Goal: Task Accomplishment & Management: Complete application form

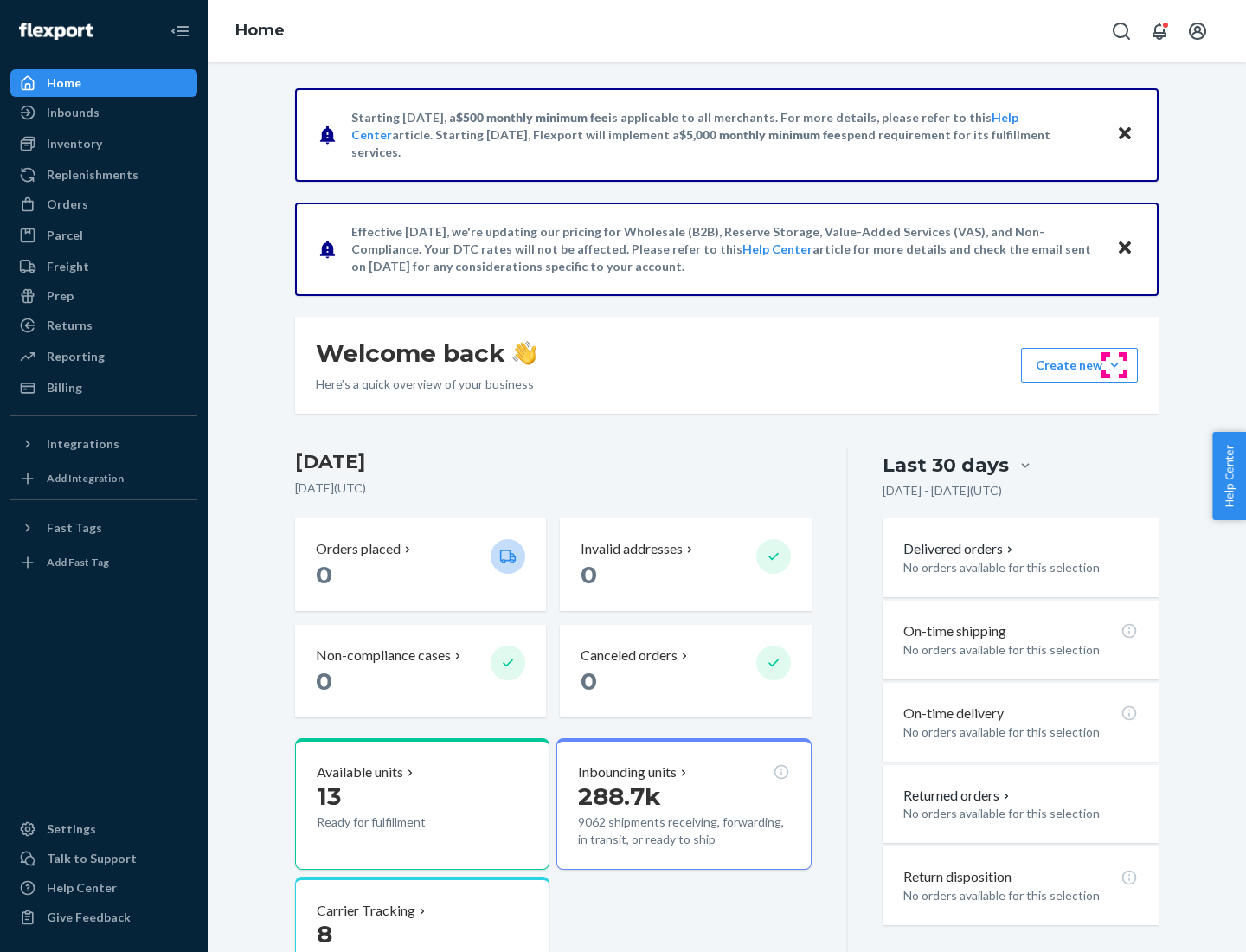
click at [1114, 365] on button "Create new Create new inbound Create new order Create new product" at bounding box center [1080, 365] width 117 height 35
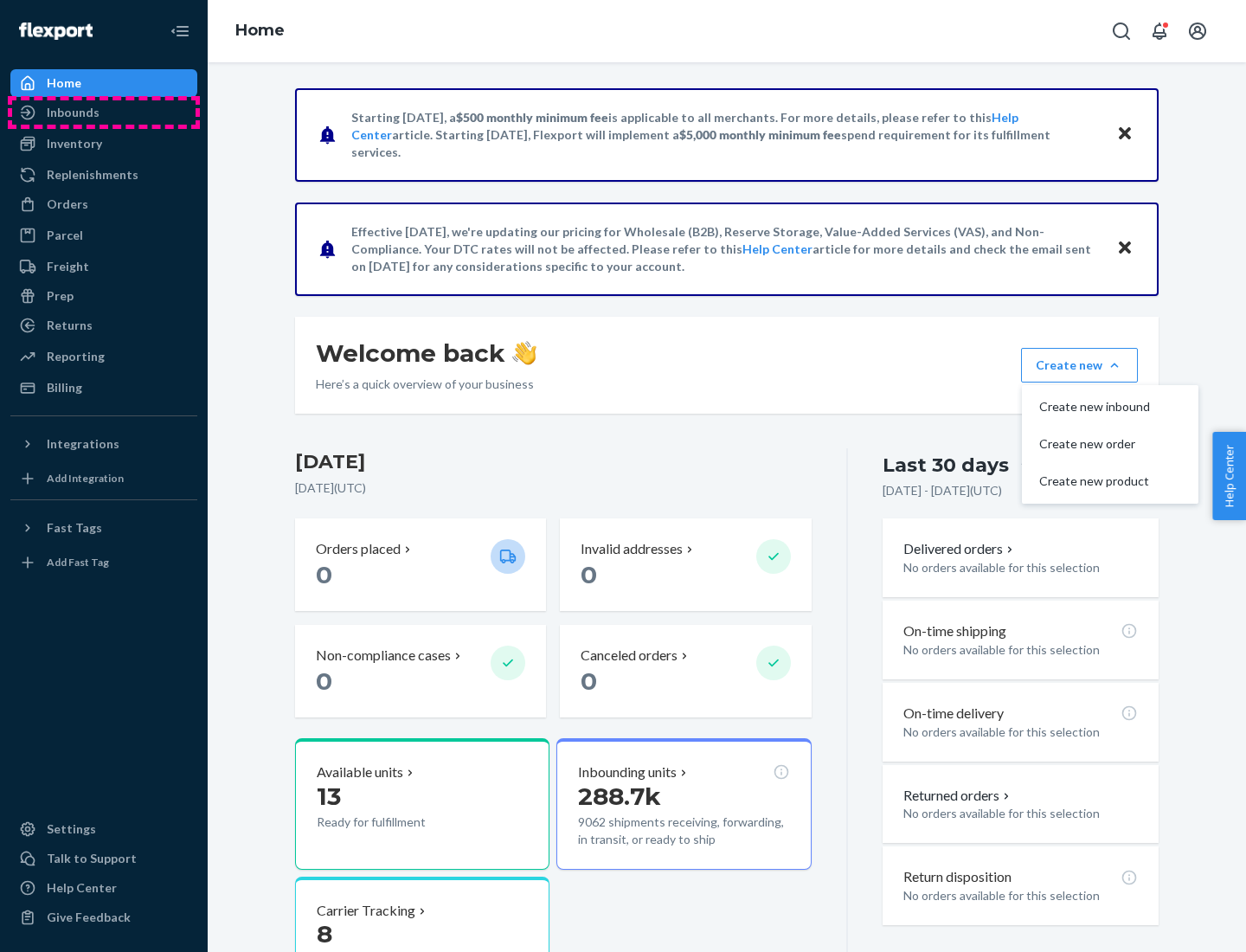
click at [104, 112] on div "Inbounds" at bounding box center [104, 112] width 183 height 24
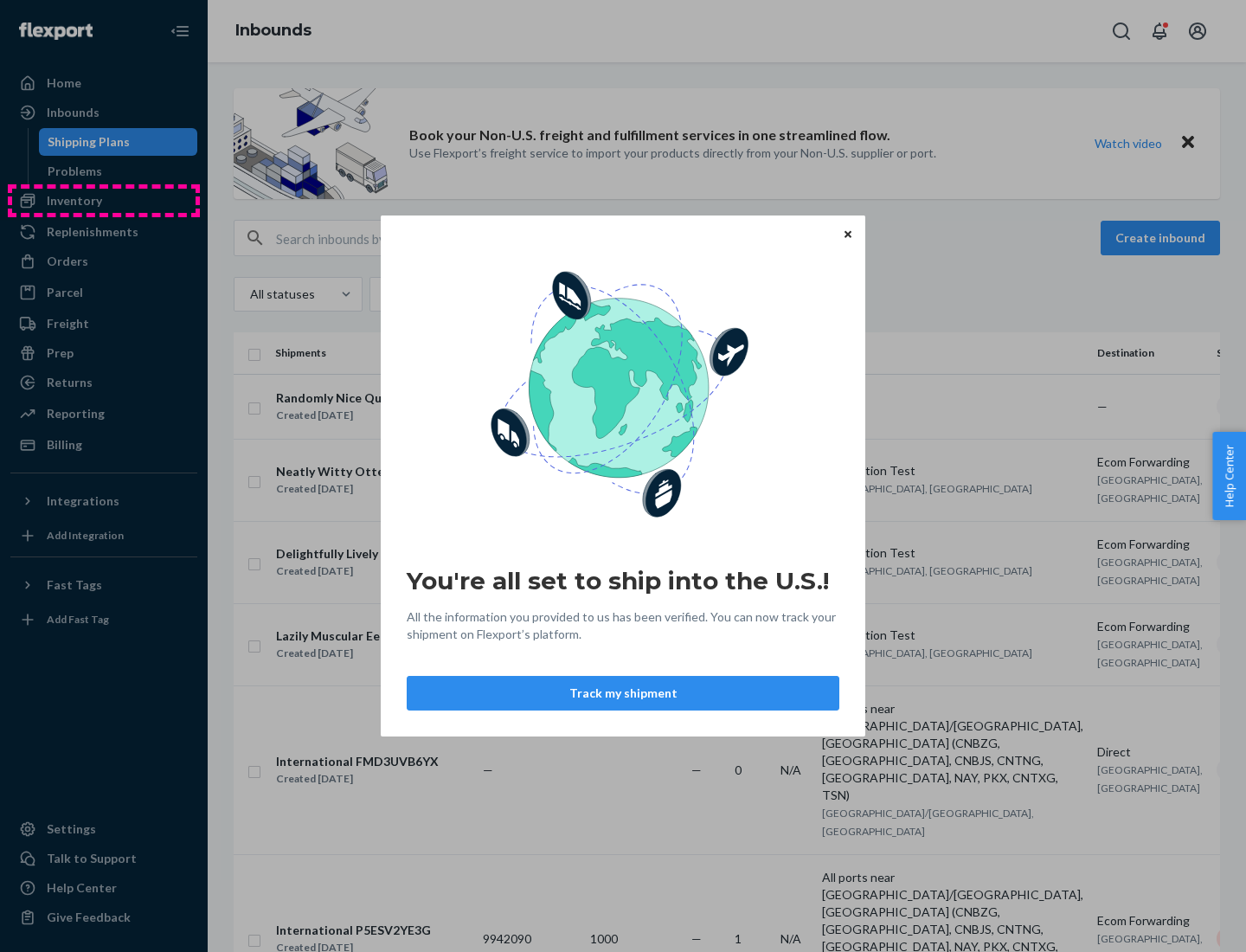
click at [104, 201] on div "You're all set to ship into the U.S.! All the information you provided to us ha…" at bounding box center [623, 476] width 1246 height 952
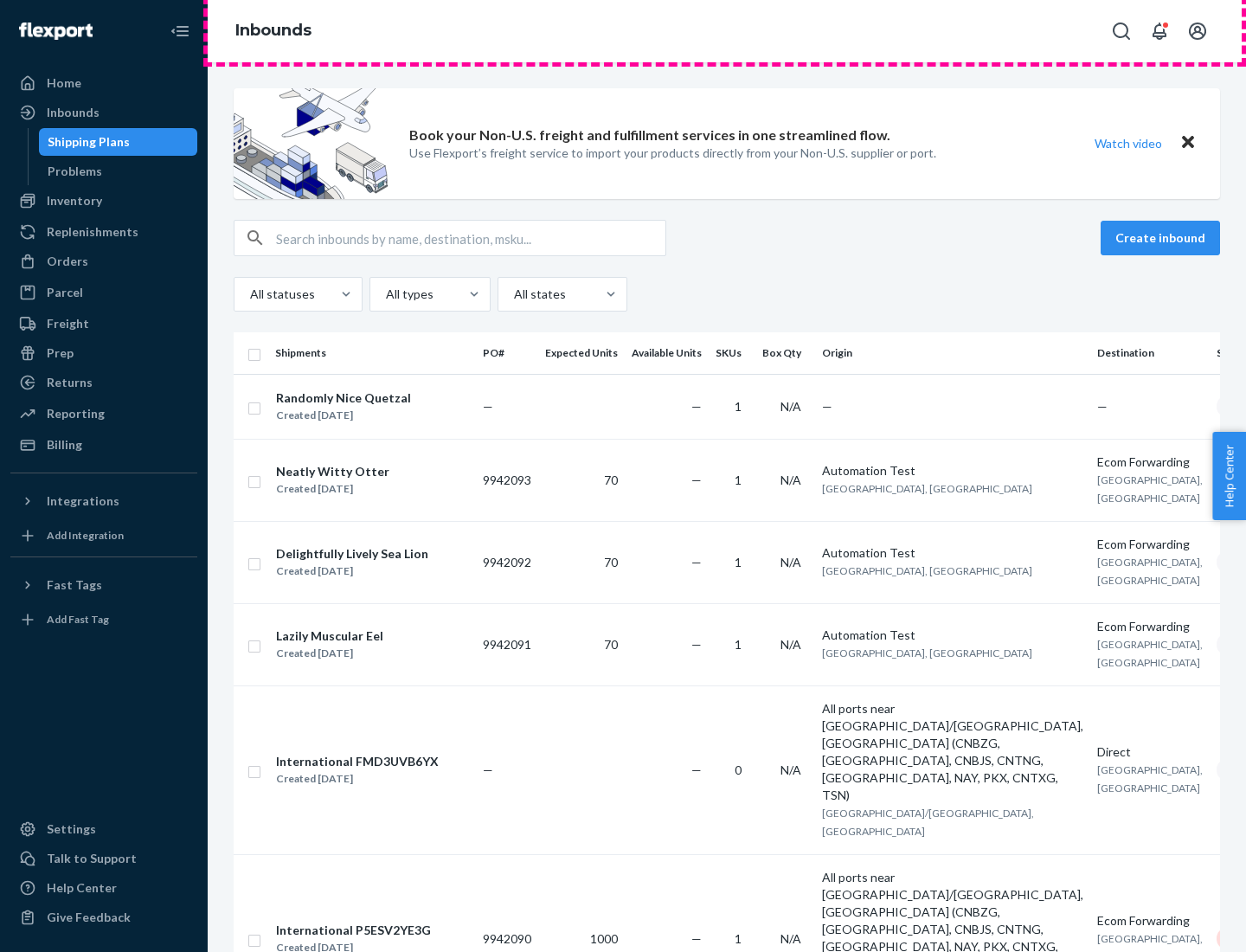
click at [727, 31] on div "Inbounds" at bounding box center [727, 31] width 1039 height 62
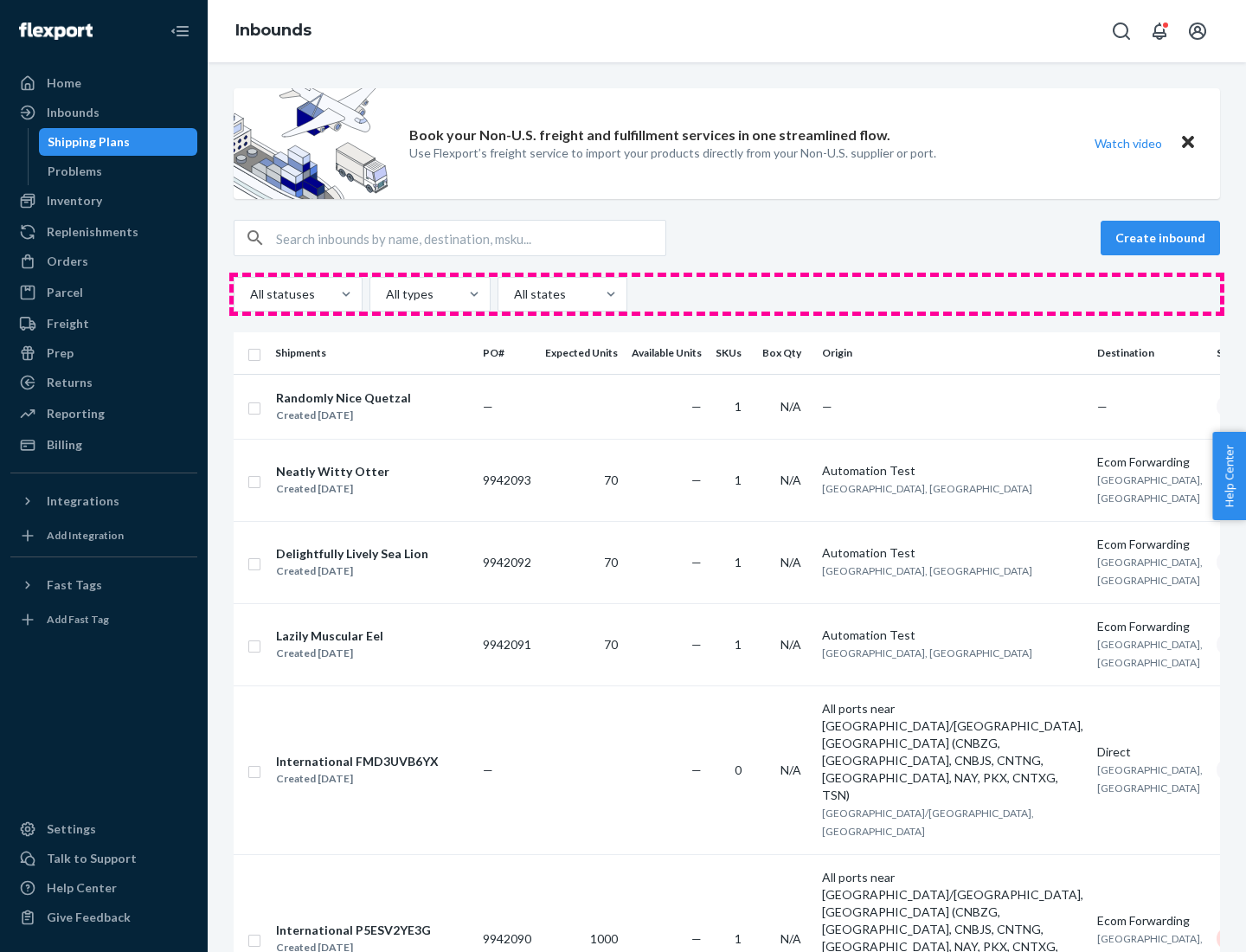
click at [727, 295] on div "All statuses All types All states" at bounding box center [727, 294] width 987 height 35
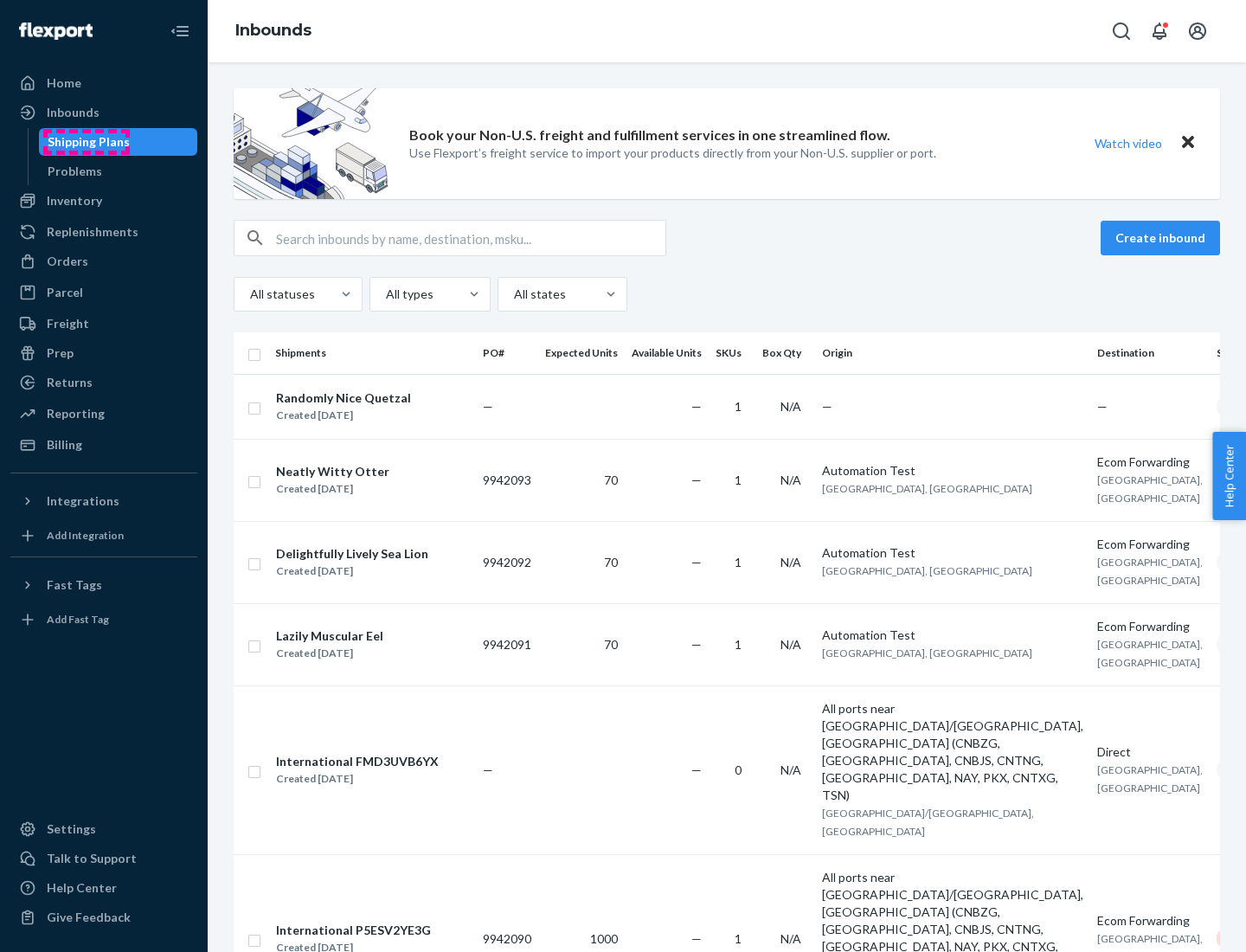
click at [85, 142] on div "Shipping Plans" at bounding box center [89, 142] width 83 height 17
click at [1163, 238] on button "Create inbound" at bounding box center [1161, 238] width 119 height 35
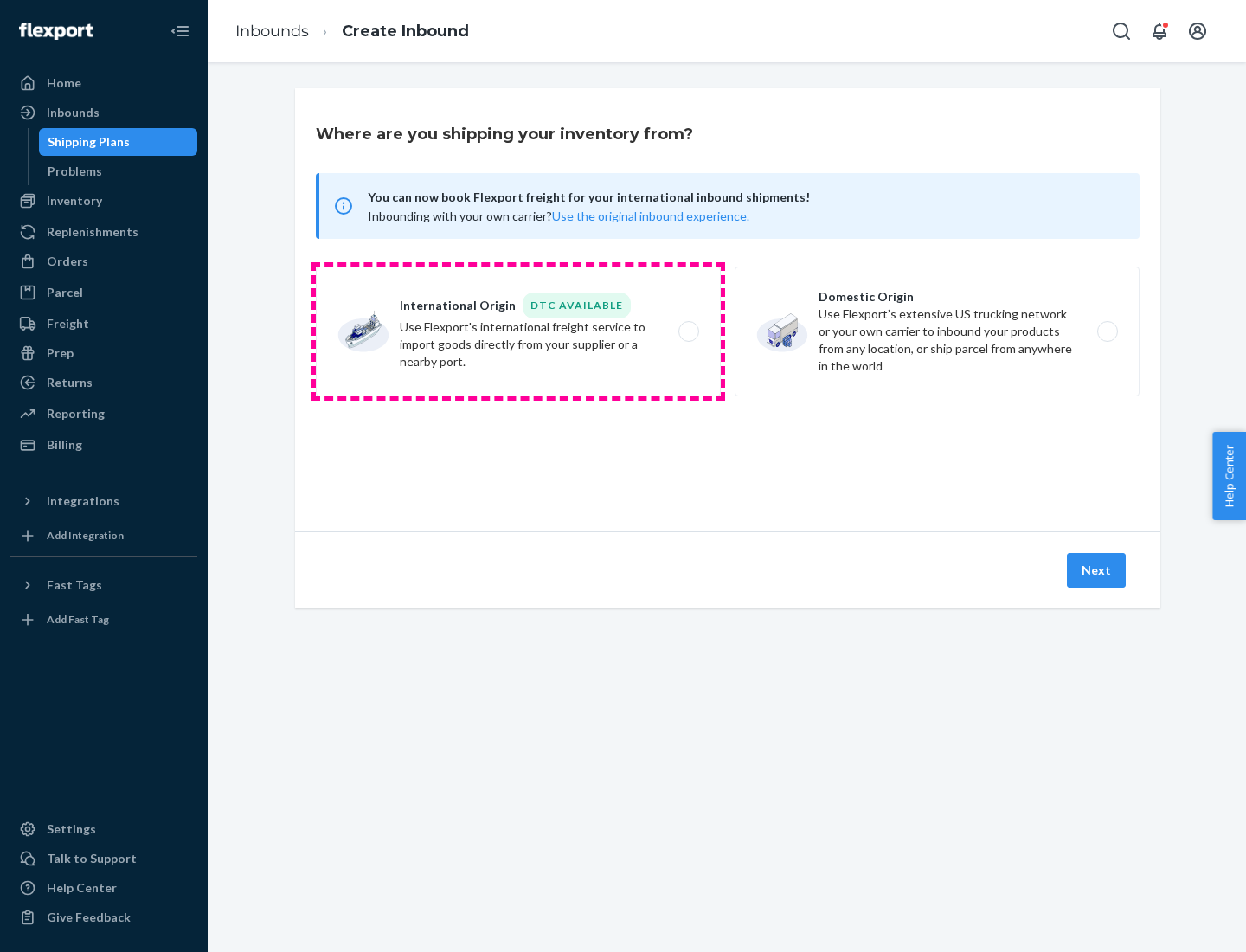
click at [518, 331] on label "International Origin DTC Available Use Flexport's international freight service…" at bounding box center [518, 331] width 405 height 130
click at [688, 331] on input "International Origin DTC Available Use Flexport's international freight service…" at bounding box center [694, 332] width 12 height 12
radio input "true"
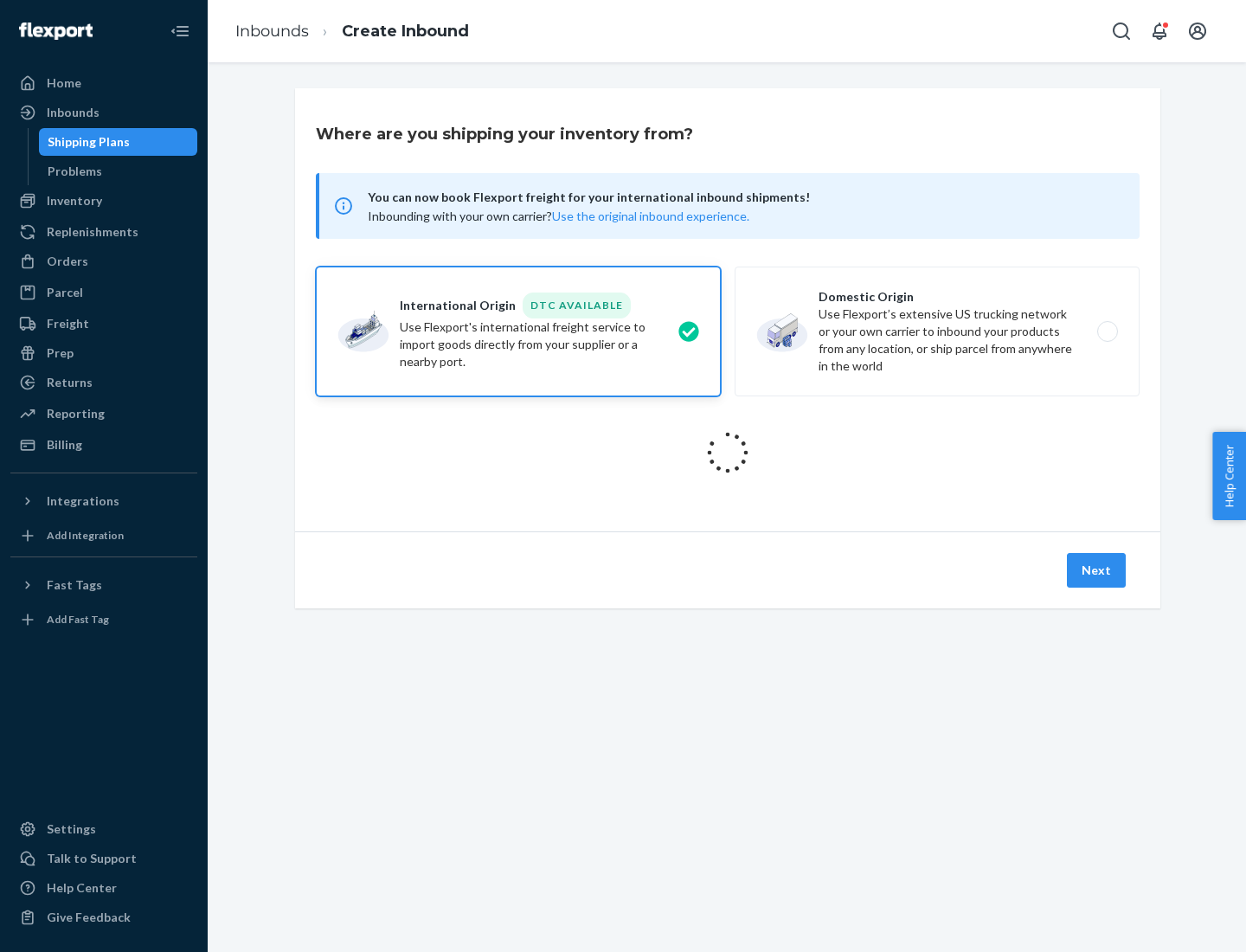
click at [728, 452] on icon at bounding box center [728, 452] width 51 height 51
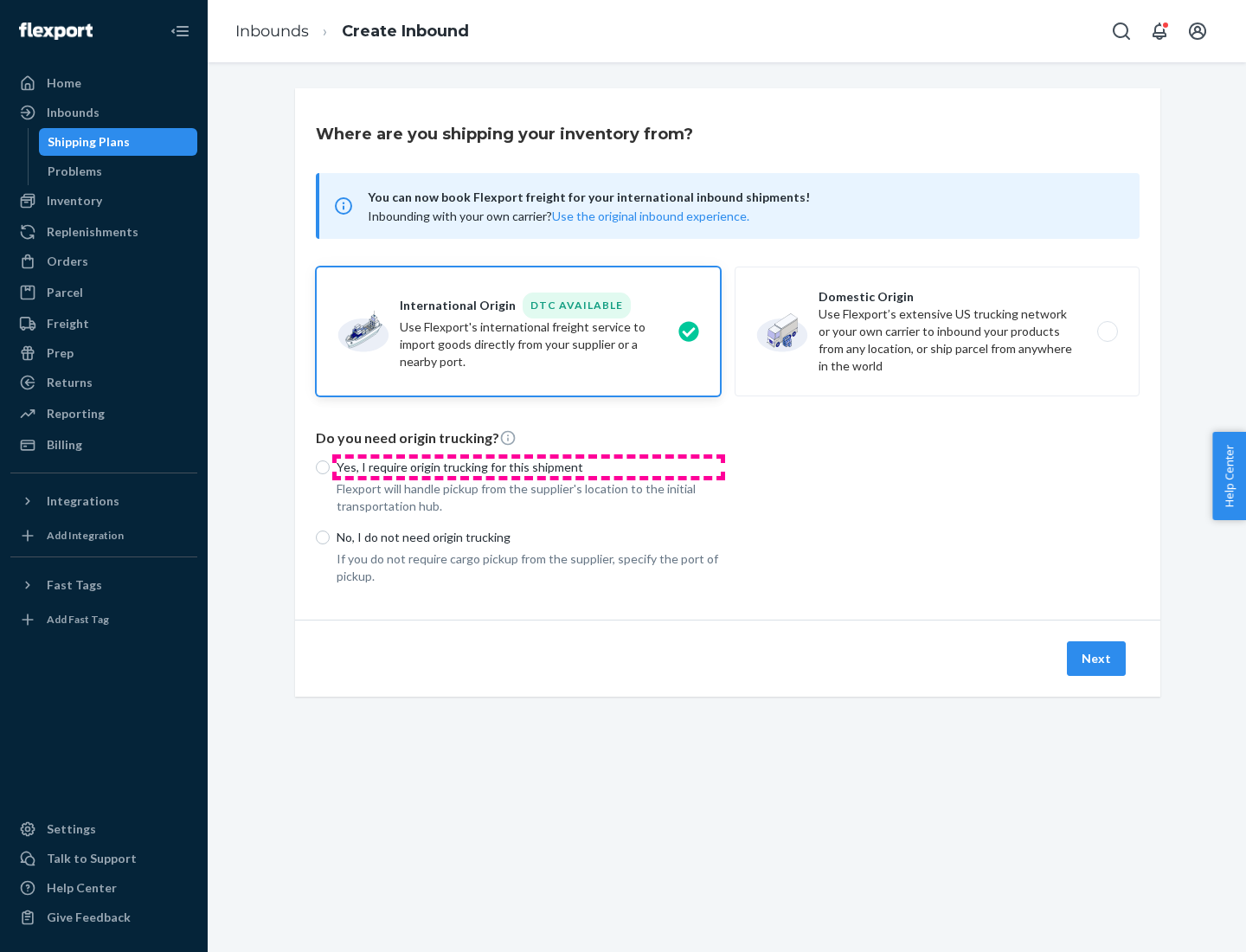
click at [529, 466] on p "Yes, I require origin trucking for this shipment" at bounding box center [529, 467] width 384 height 17
click at [329, 466] on input "Yes, I require origin trucking for this shipment" at bounding box center [323, 467] width 13 height 13
radio input "true"
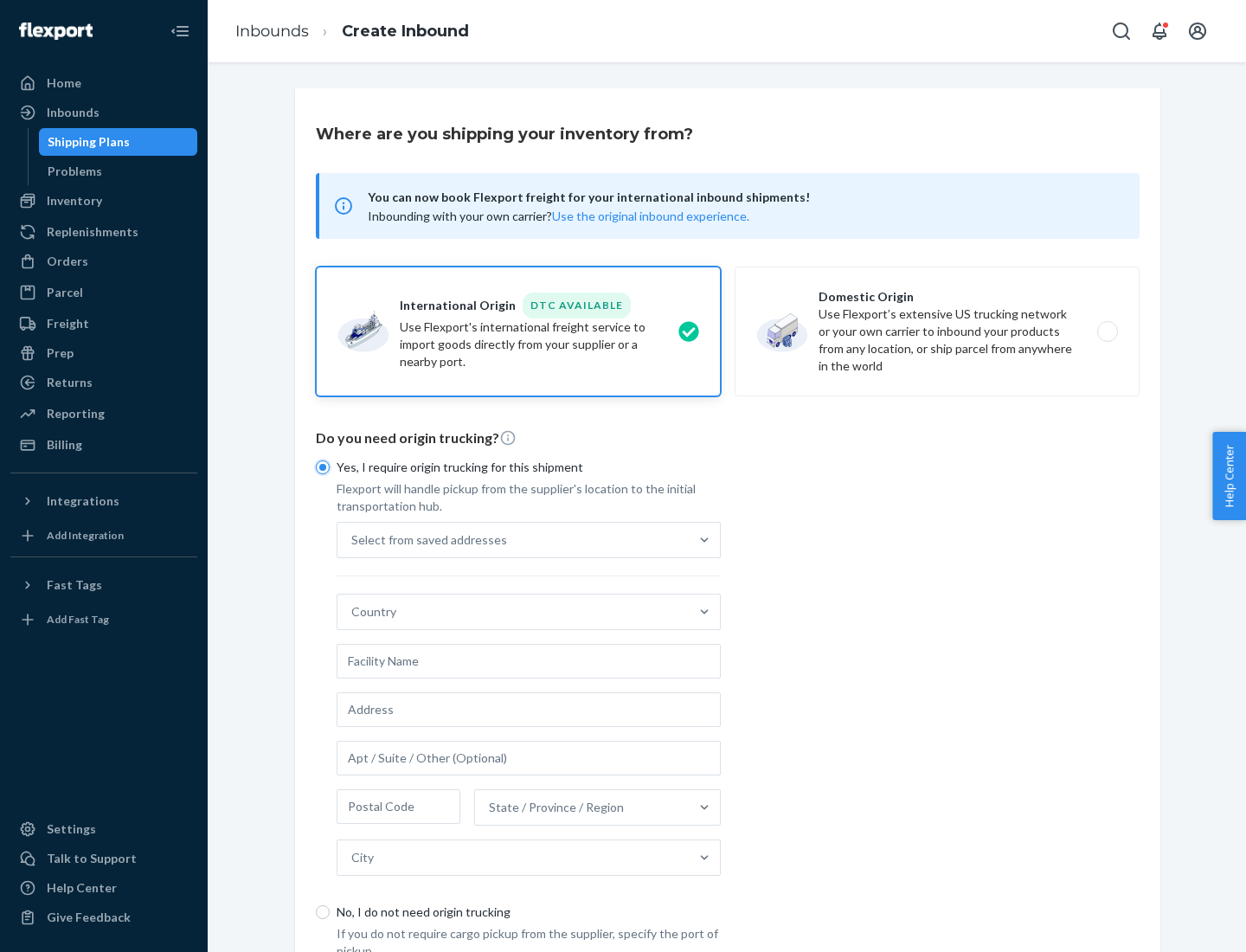
scroll to position [33, 0]
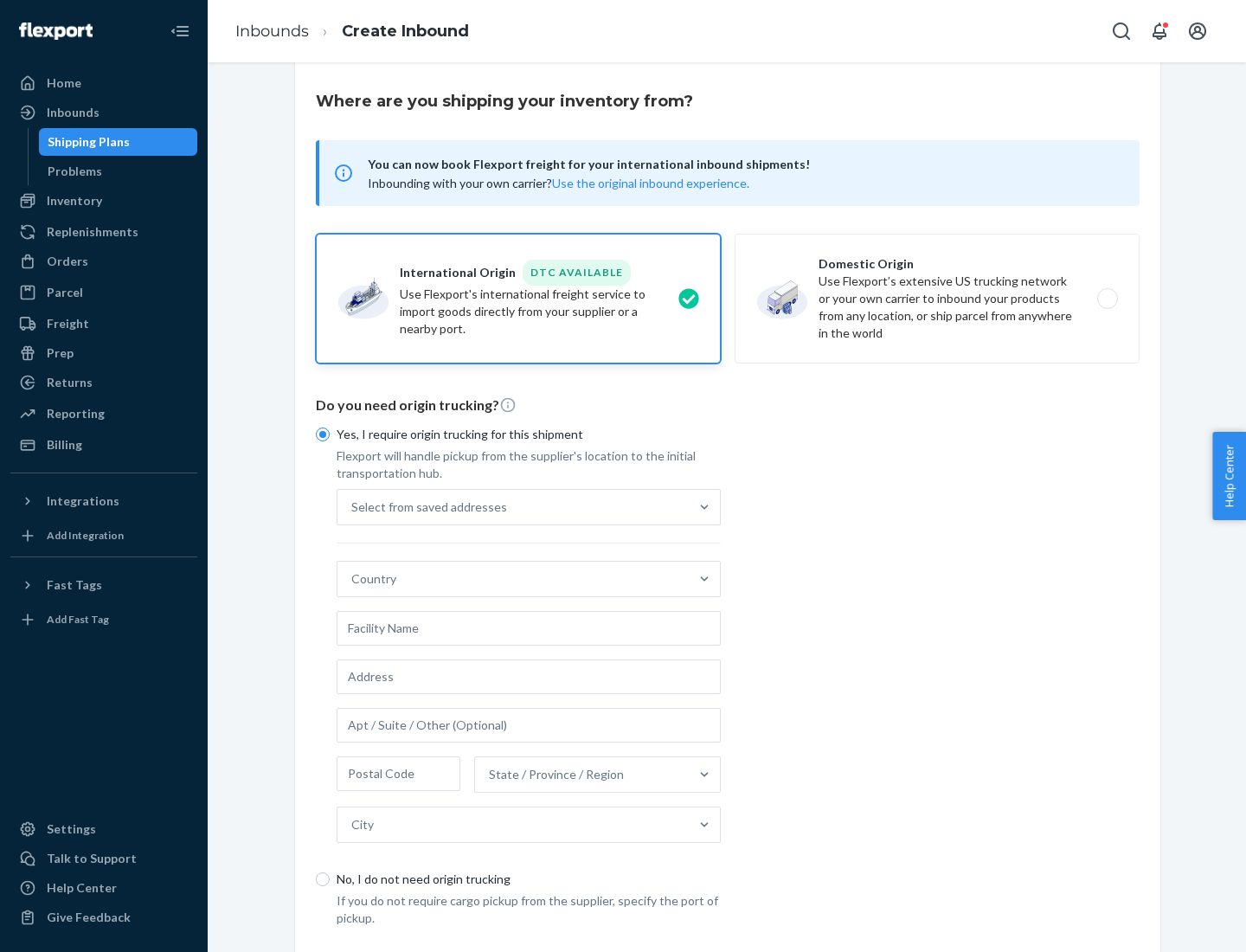
click at [514, 506] on div "Select from saved addresses" at bounding box center [514, 507] width 351 height 35
click at [353, 506] on input "Select from saved addresses" at bounding box center [352, 507] width 2 height 17
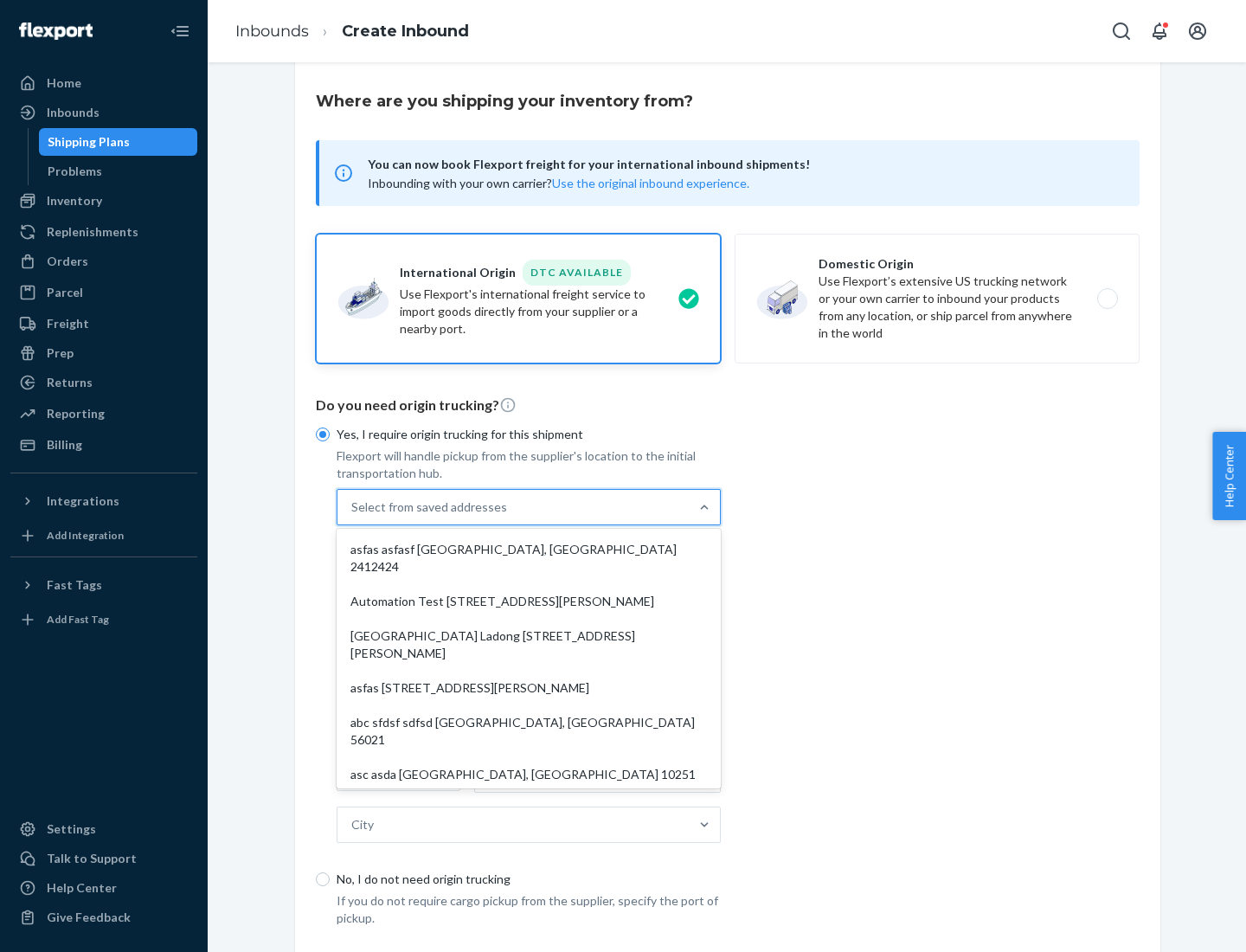
scroll to position [75, 0]
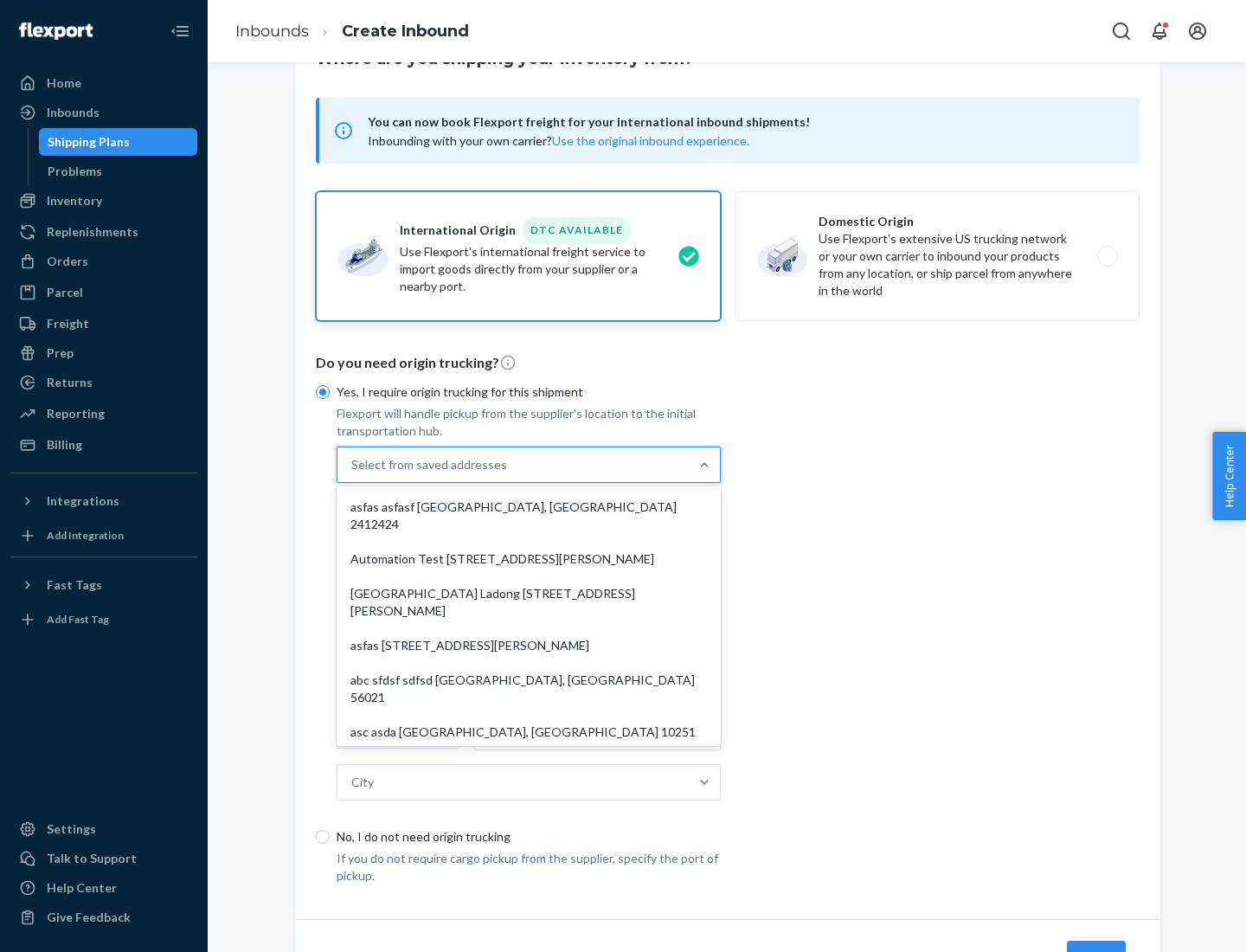
click at [529, 506] on div "asfas asfasf [GEOGRAPHIC_DATA], [GEOGRAPHIC_DATA] 2412424" at bounding box center [528, 515] width 377 height 52
click at [353, 473] on input "option asfas asfasf [GEOGRAPHIC_DATA], [GEOGRAPHIC_DATA] 2412424 focused, 1 of …" at bounding box center [352, 464] width 2 height 17
type input "asfas"
type input "asfasf"
type input "2412424"
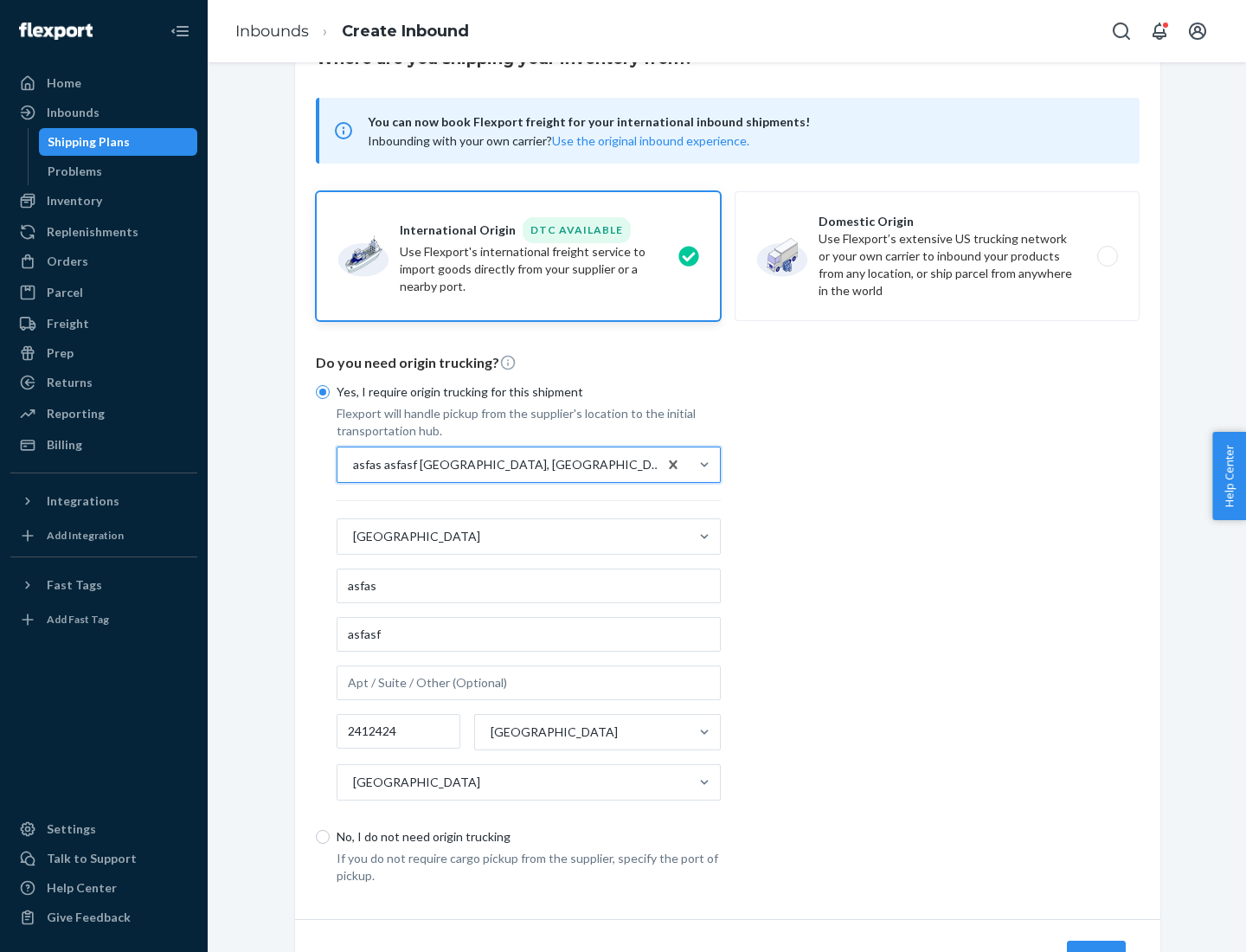
scroll to position [161, 0]
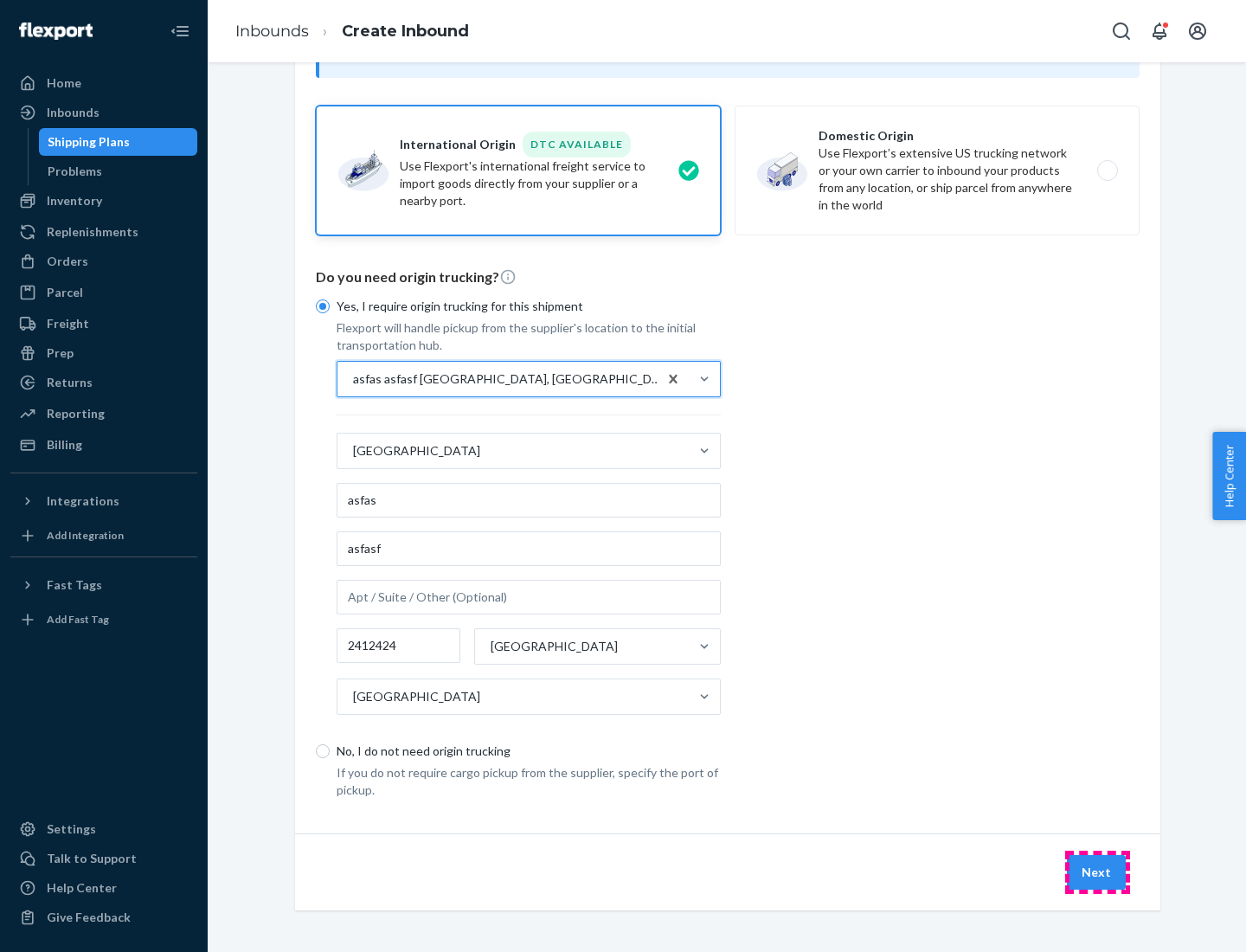
click at [1097, 871] on button "Next" at bounding box center [1096, 872] width 59 height 35
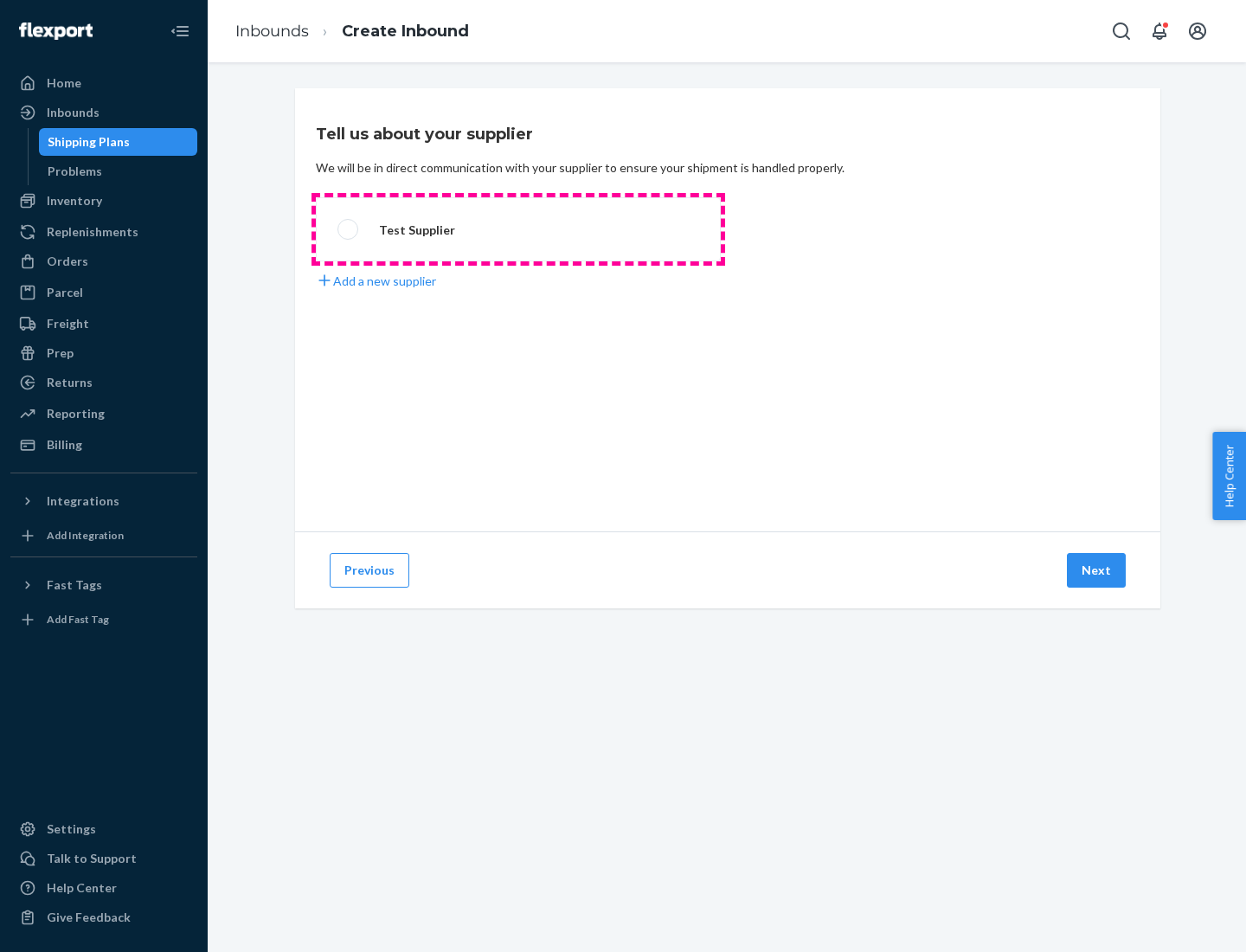
click at [518, 229] on label "Test Supplier" at bounding box center [518, 229] width 405 height 64
click at [348, 229] on input "Test Supplier" at bounding box center [344, 229] width 12 height 12
radio input "true"
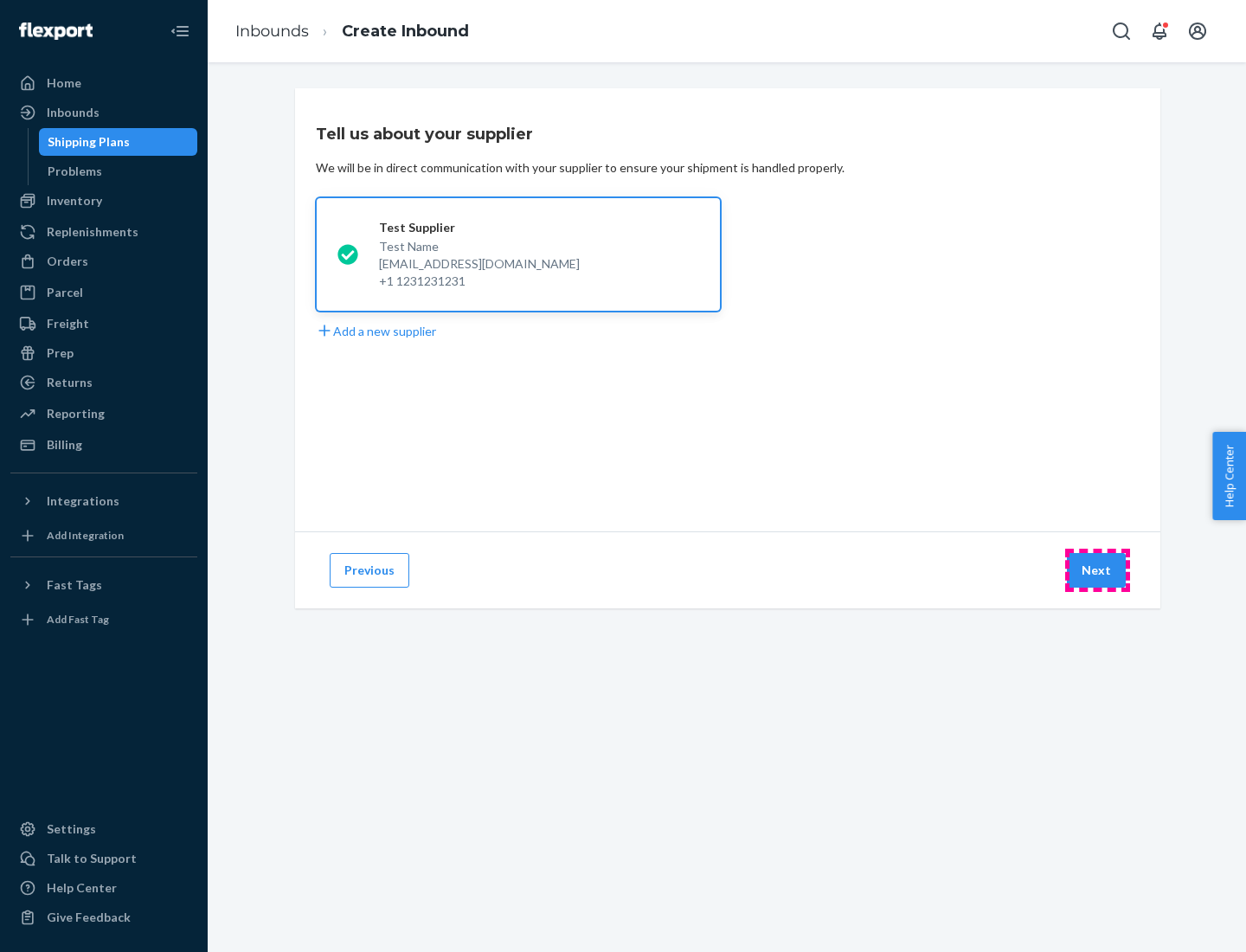
click at [1097, 570] on button "Next" at bounding box center [1096, 570] width 59 height 35
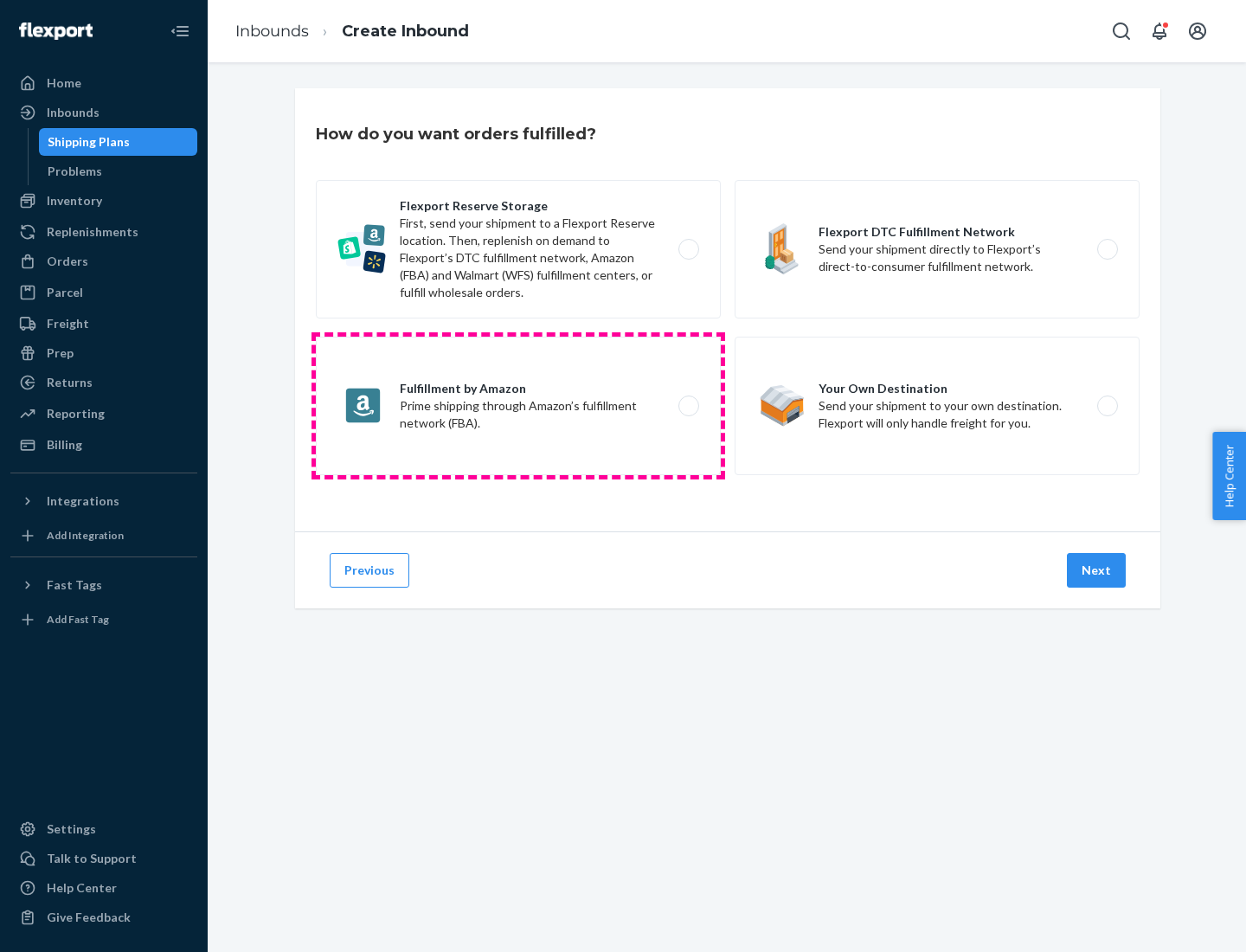
click at [518, 406] on label "Fulfillment by Amazon Prime shipping through Amazon’s fulfillment network (FBA)." at bounding box center [518, 406] width 405 height 138
click at [688, 406] on input "Fulfillment by Amazon Prime shipping through Amazon’s fulfillment network (FBA)." at bounding box center [694, 406] width 12 height 12
radio input "true"
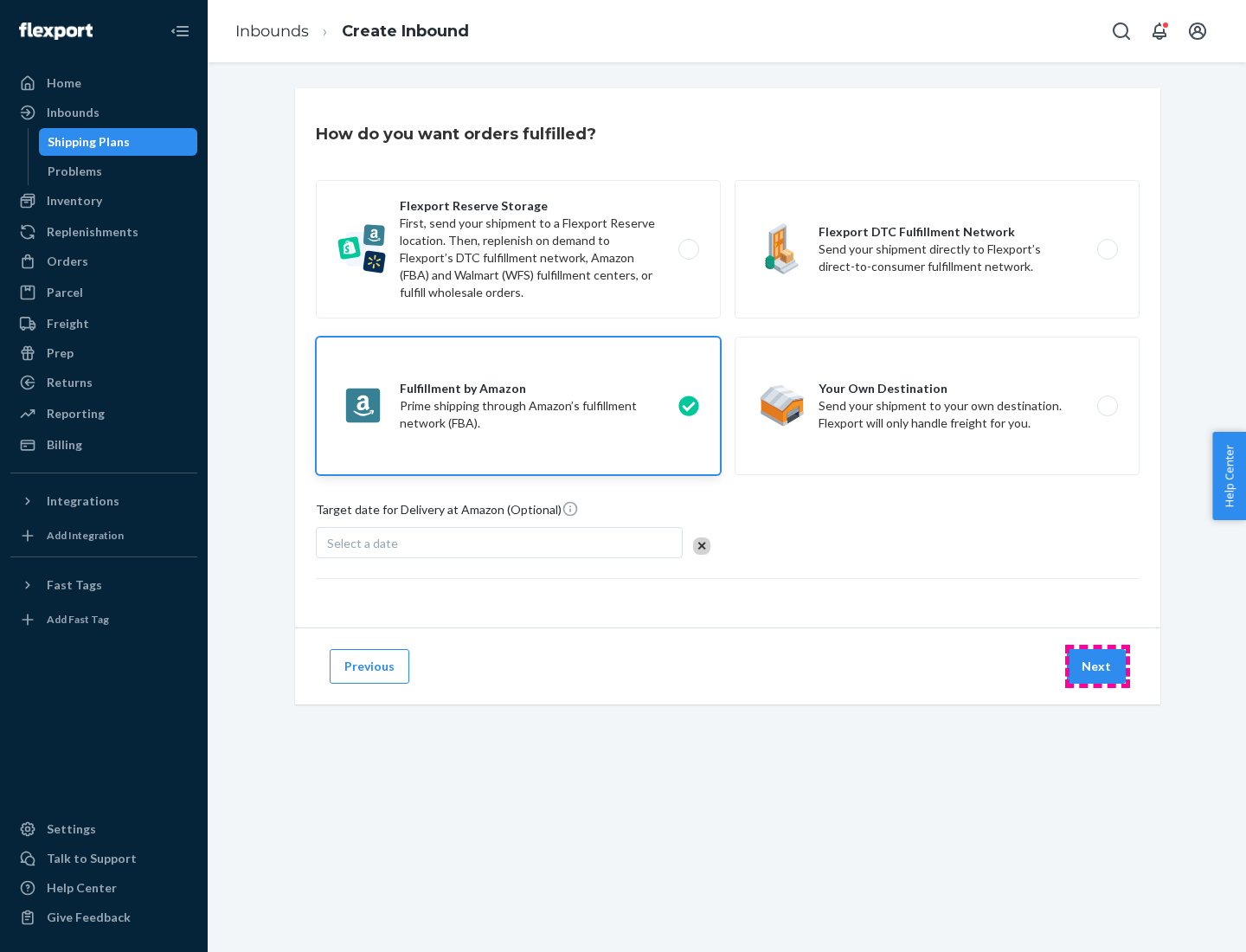
click at [1097, 666] on button "Next" at bounding box center [1096, 666] width 59 height 35
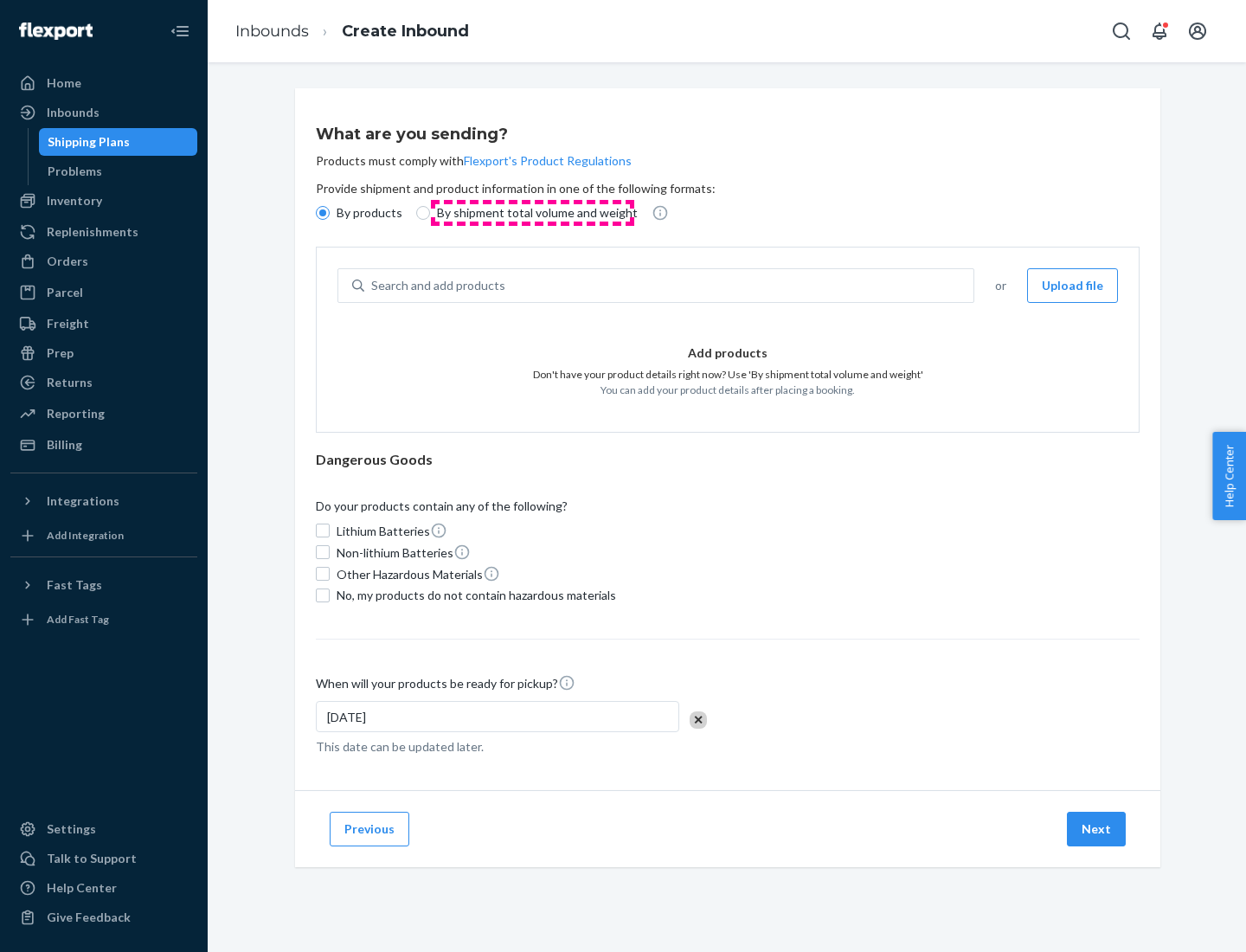
click at [532, 213] on p "By shipment total volume and weight" at bounding box center [537, 213] width 201 height 17
click at [430, 213] on input "By shipment total volume and weight" at bounding box center [423, 213] width 13 height 13
radio input "true"
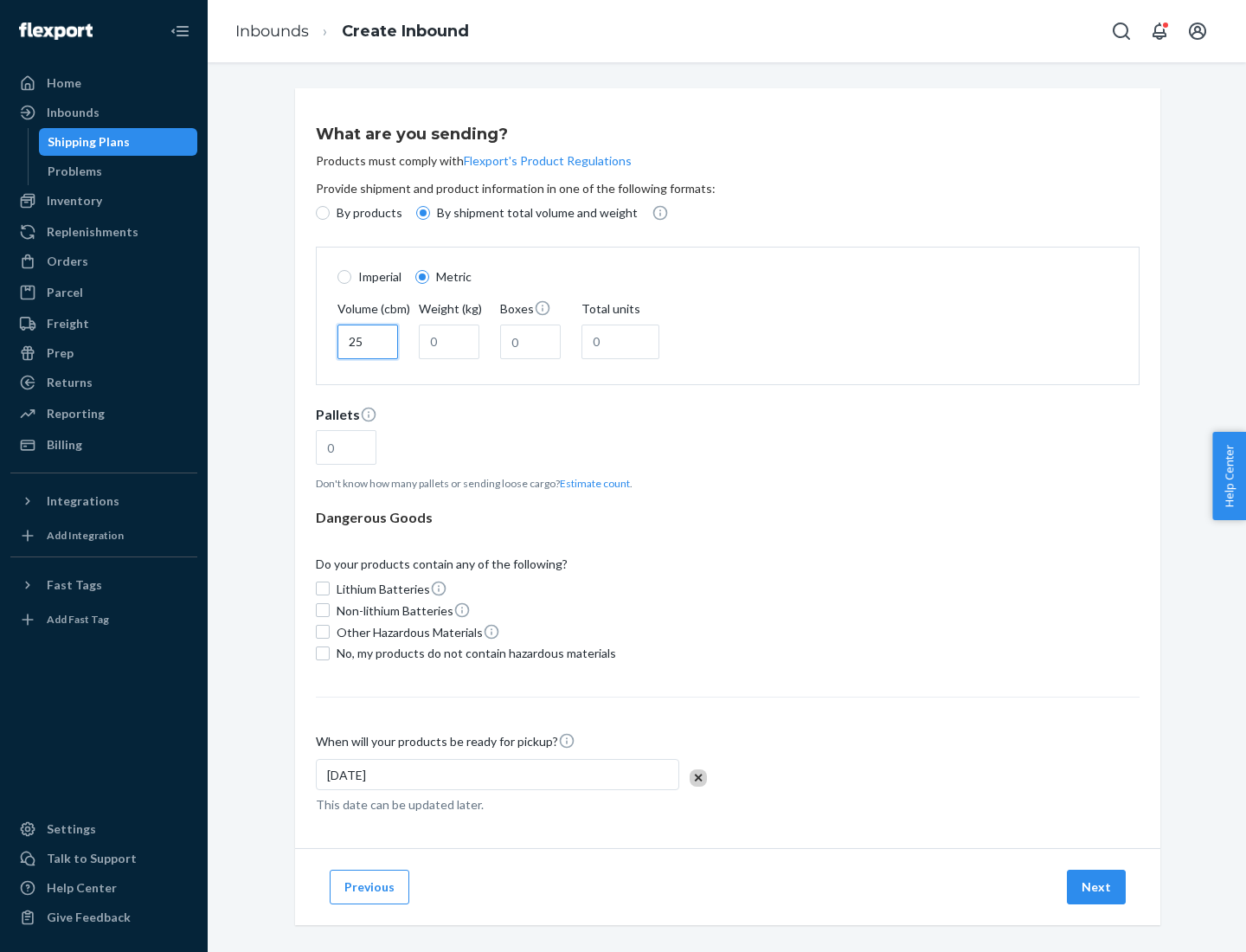
type input "25"
type input "100"
type input "50"
type input "500"
click at [591, 483] on button "Estimate count" at bounding box center [594, 483] width 70 height 14
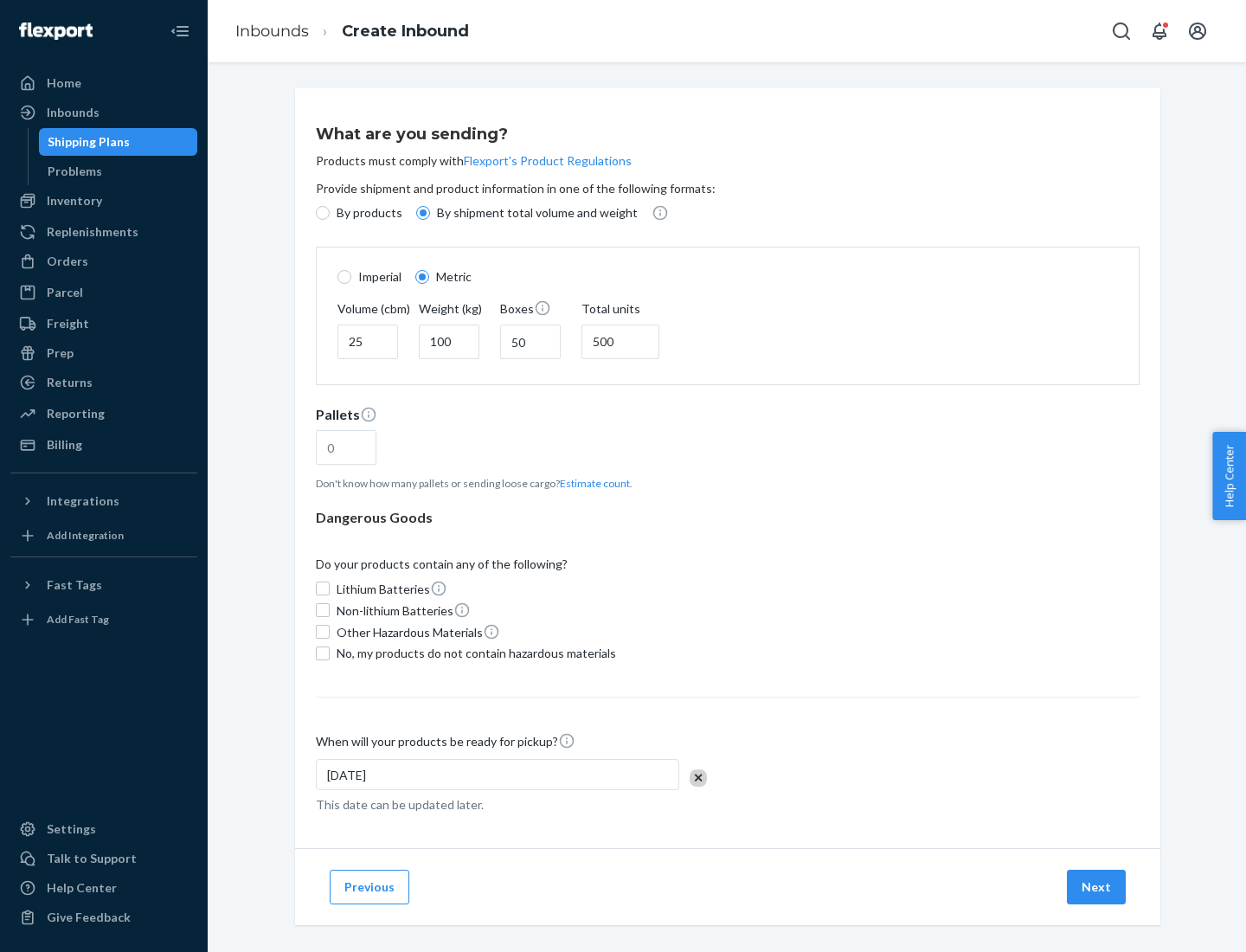
type input "16"
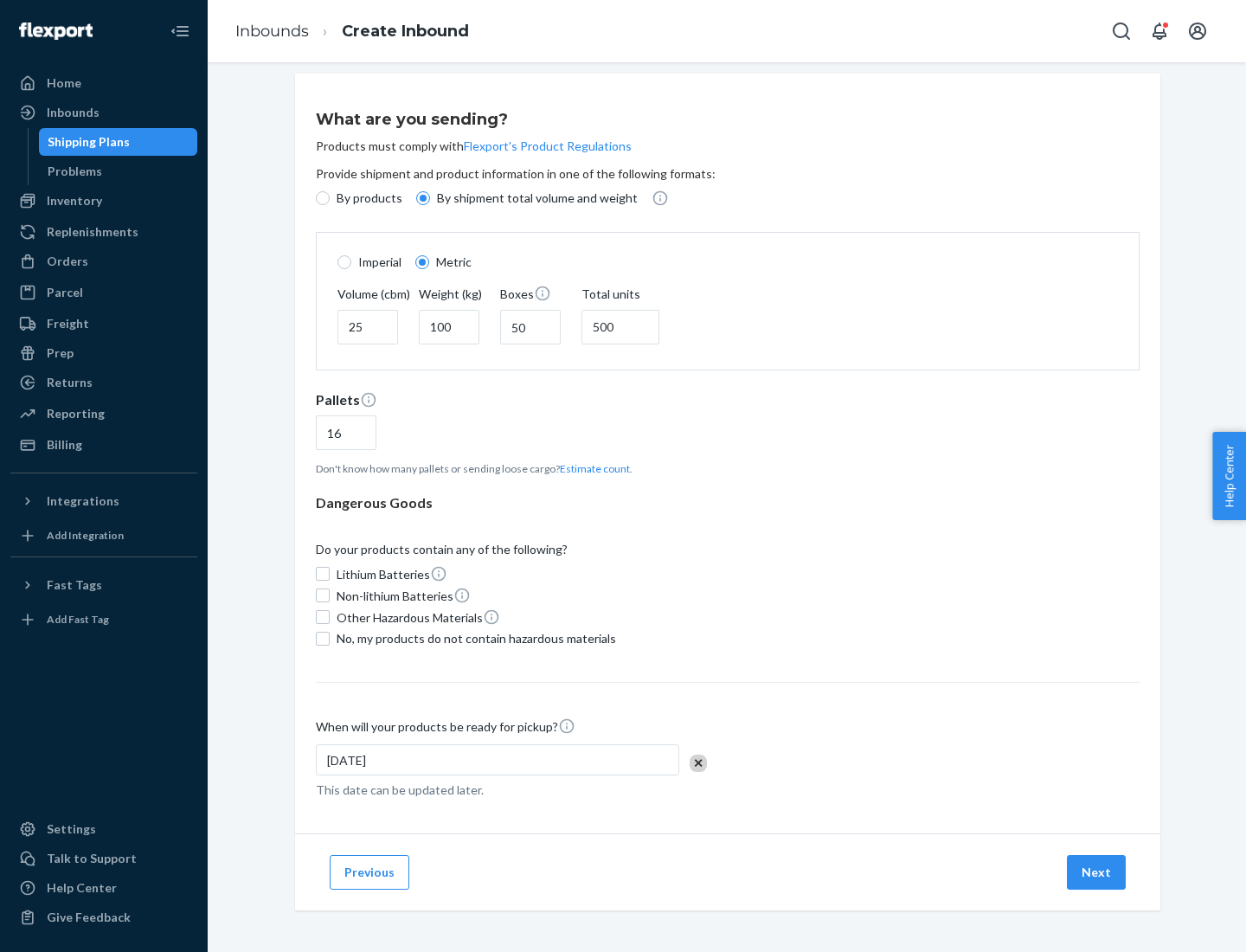
click at [473, 637] on span "No, my products do not contain hazardous materials" at bounding box center [476, 638] width 279 height 17
click at [329, 637] on input "No, my products do not contain hazardous materials" at bounding box center [323, 638] width 13 height 13
checkbox input "true"
click at [1097, 871] on button "Next" at bounding box center [1096, 872] width 59 height 35
